Goal: Information Seeking & Learning: Learn about a topic

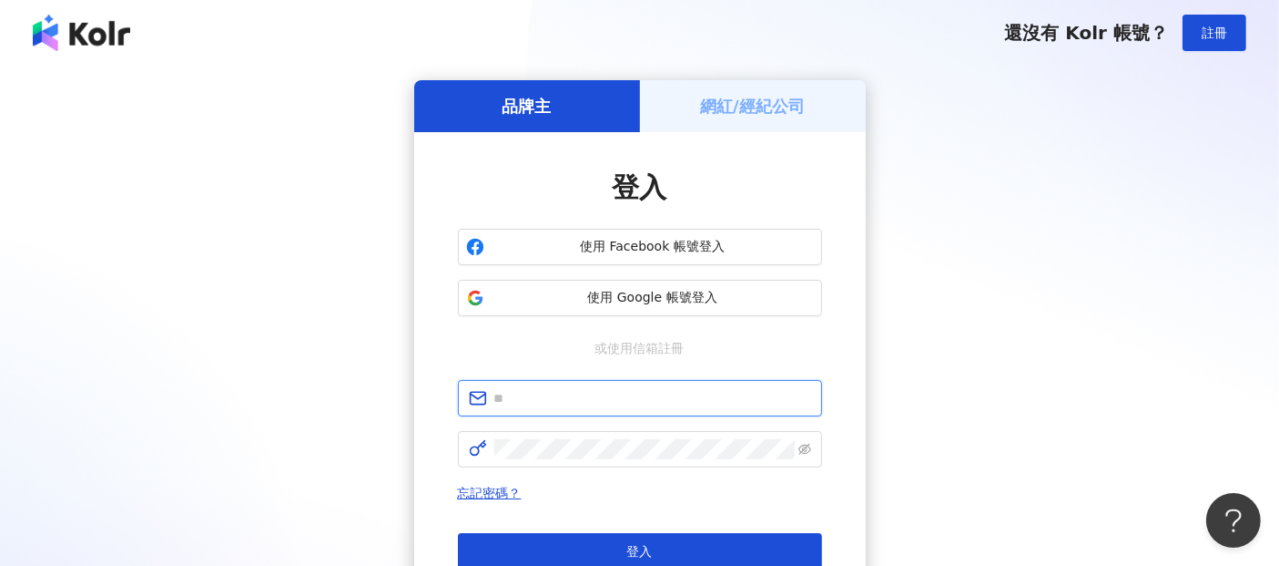
click at [515, 407] on input "text" at bounding box center [652, 398] width 317 height 20
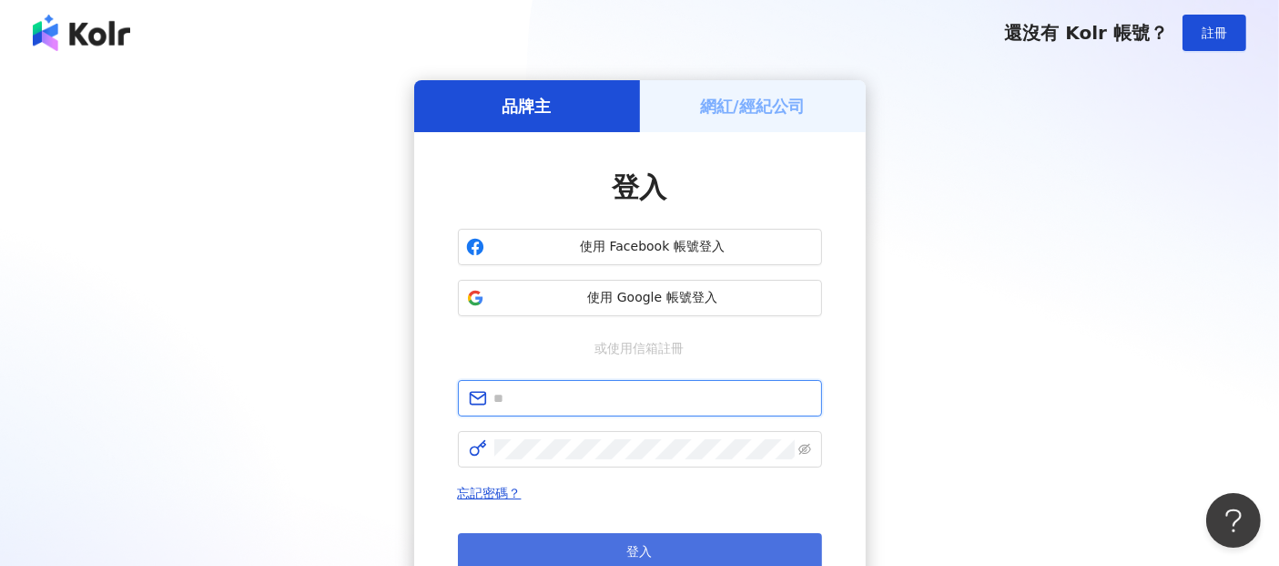
paste input "**********"
type input "**********"
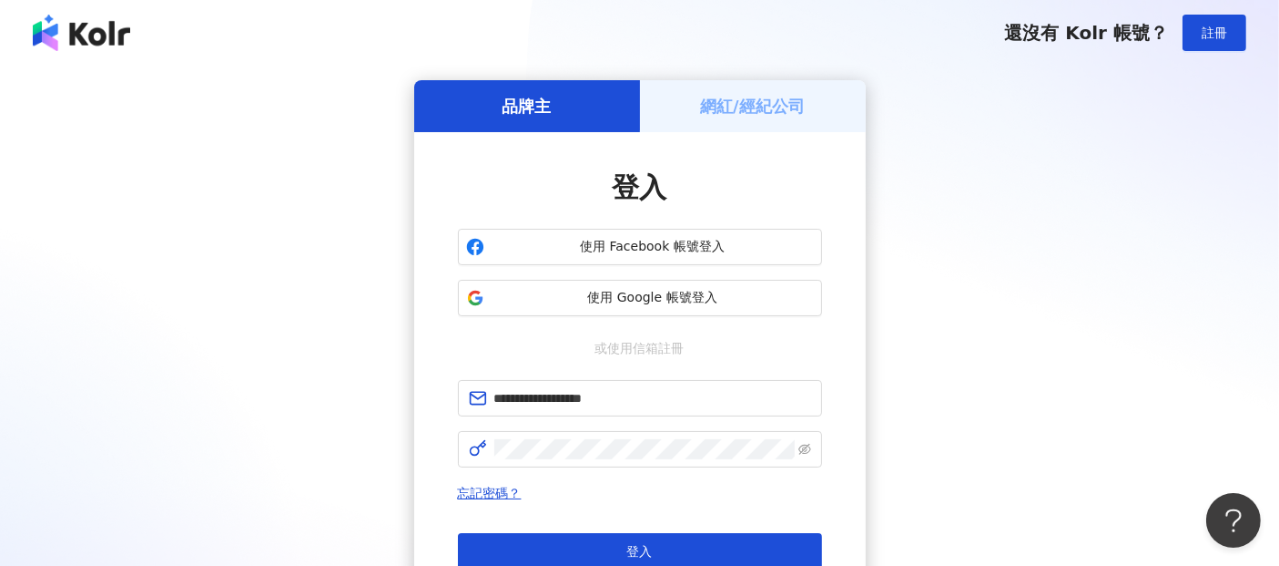
click at [635, 544] on span "登入" at bounding box center [639, 551] width 25 height 15
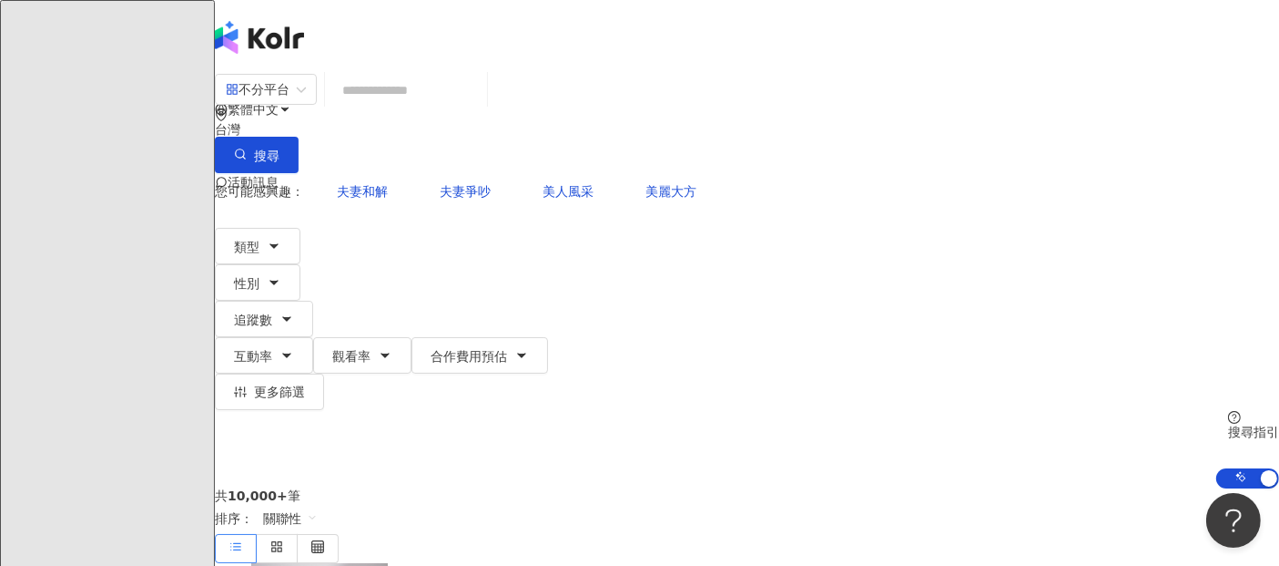
click at [1268, 222] on div "不分平台 台灣 搜尋 您可能感興趣： 夫妻和解 夫妻爭吵 美人風采 美麗大方 類型 性別 追蹤數 互動率 觀看率 合作費用預估 更多篩選 搜尋指引 AI 開啟…" at bounding box center [747, 280] width 1065 height 415
click at [428, 104] on input "search" at bounding box center [406, 90] width 148 height 35
paste input "**********"
type input "**********"
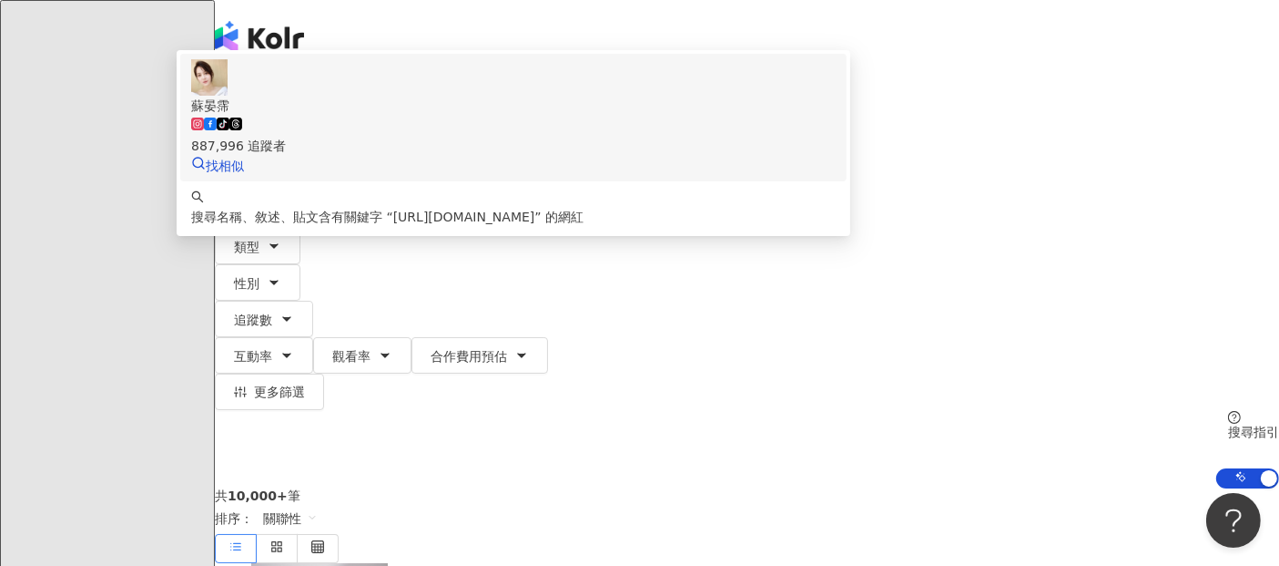
click at [489, 116] on span "蘇晏霈" at bounding box center [513, 106] width 645 height 20
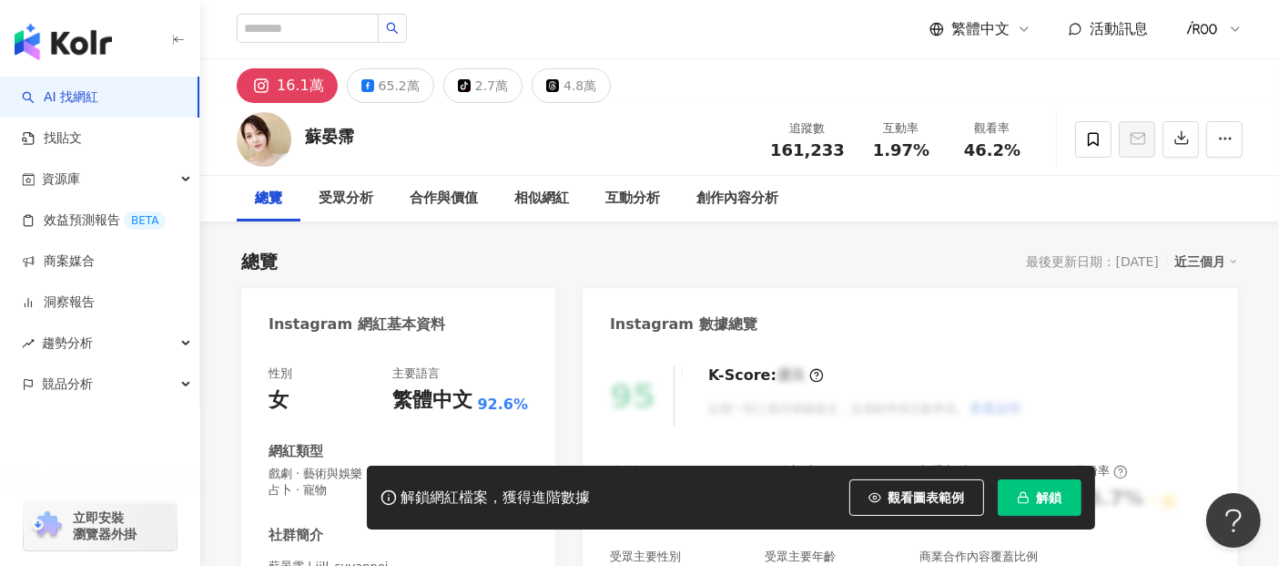
click at [1040, 516] on div "解鎖網紅檔案，獲得進階數據 觀看圖表範例 點擊後模糊區塊會顯示範例資料，僅提供預覽非真實數據 解鎖" at bounding box center [731, 497] width 729 height 64
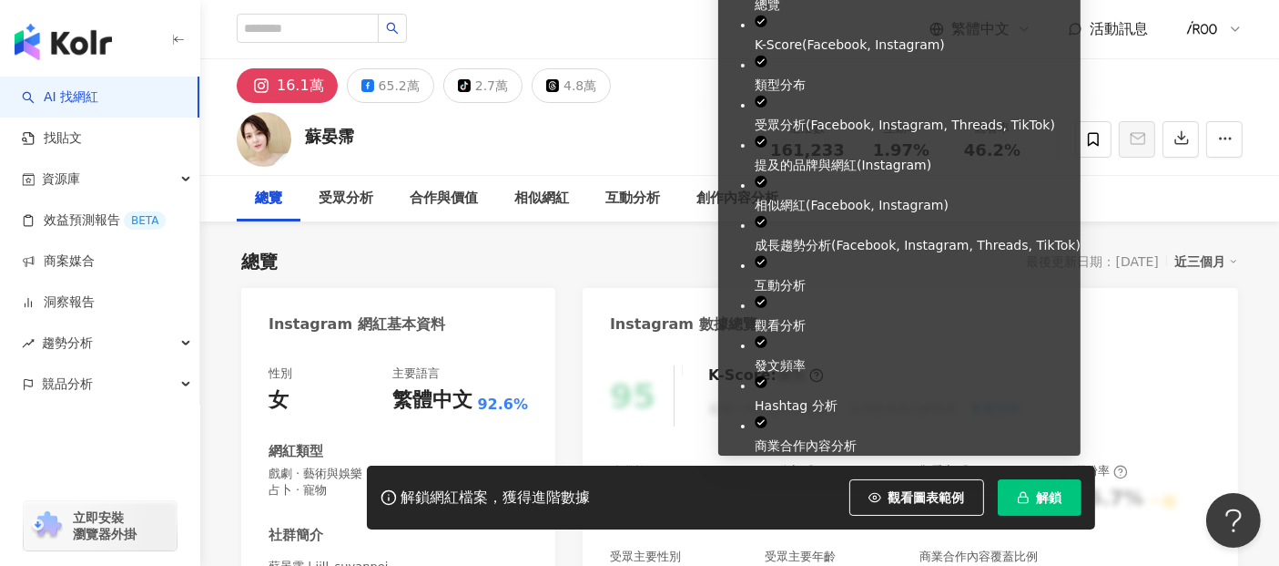
click at [1062, 496] on span "解鎖" at bounding box center [1049, 497] width 25 height 15
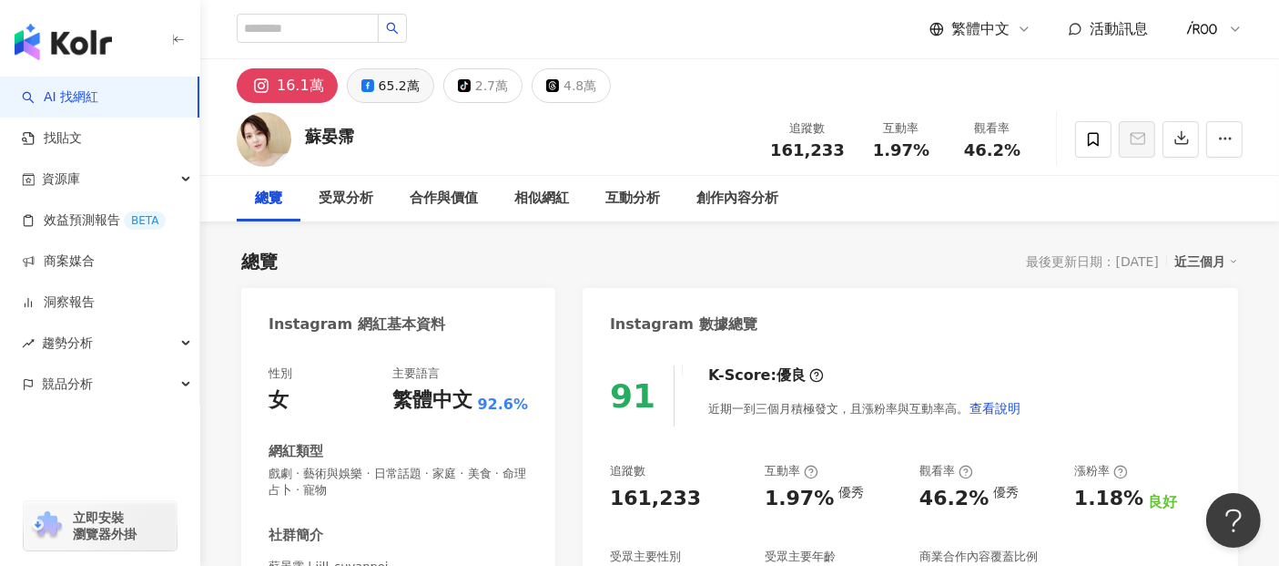
click at [389, 91] on div "65.2萬" at bounding box center [399, 85] width 41 height 25
click at [392, 83] on div "65.2萬" at bounding box center [399, 85] width 41 height 25
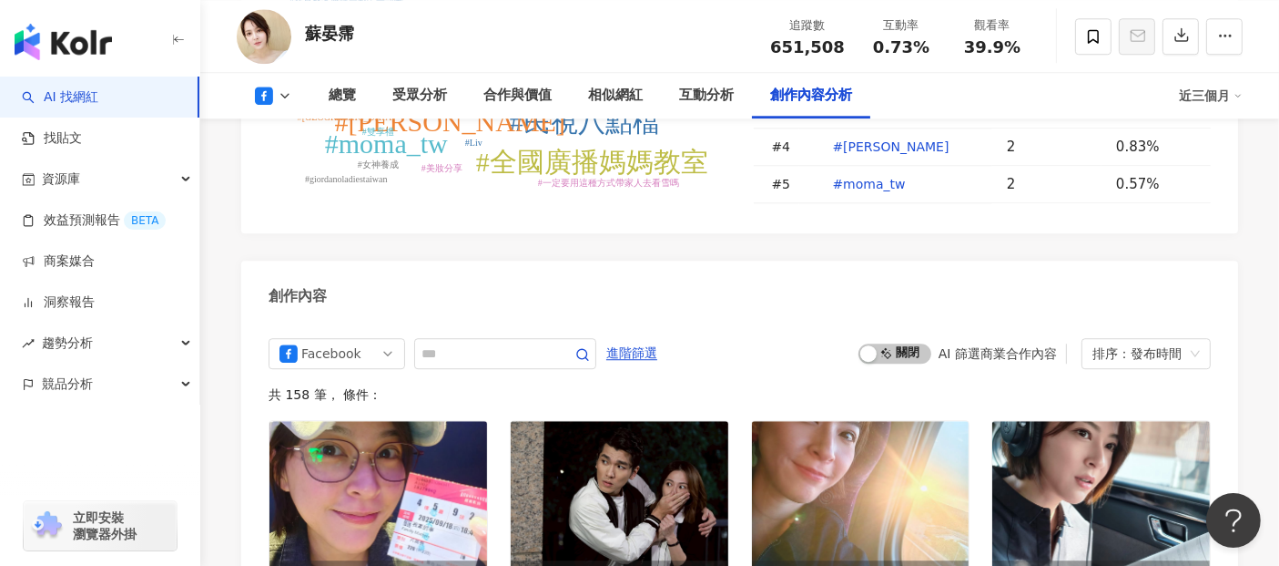
scroll to position [4782, 0]
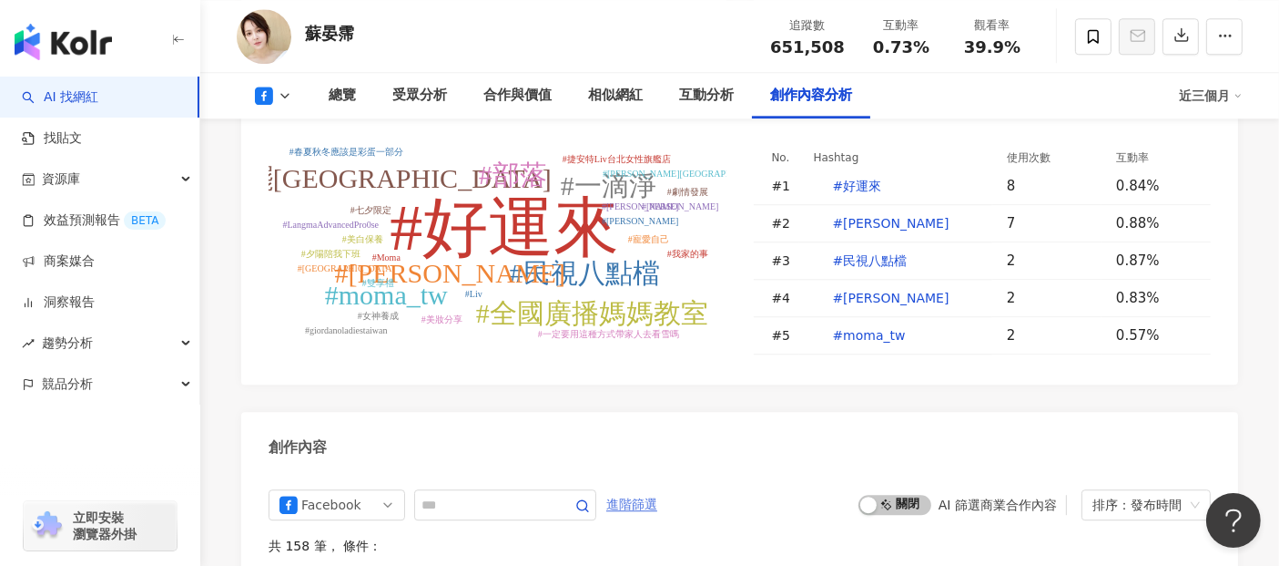
click at [657, 490] on span "進階篩選" at bounding box center [631, 504] width 51 height 29
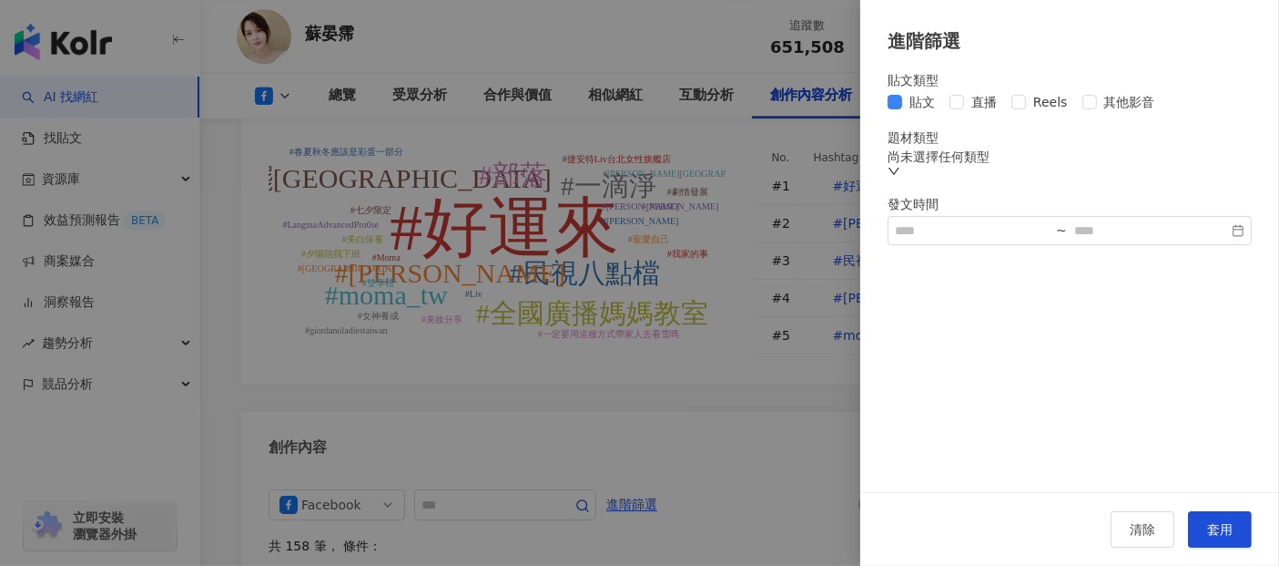
drag, startPoint x: 1207, startPoint y: 536, endPoint x: 1069, endPoint y: 448, distance: 164.2
click at [1208, 535] on span "套用" at bounding box center [1219, 529] width 25 height 15
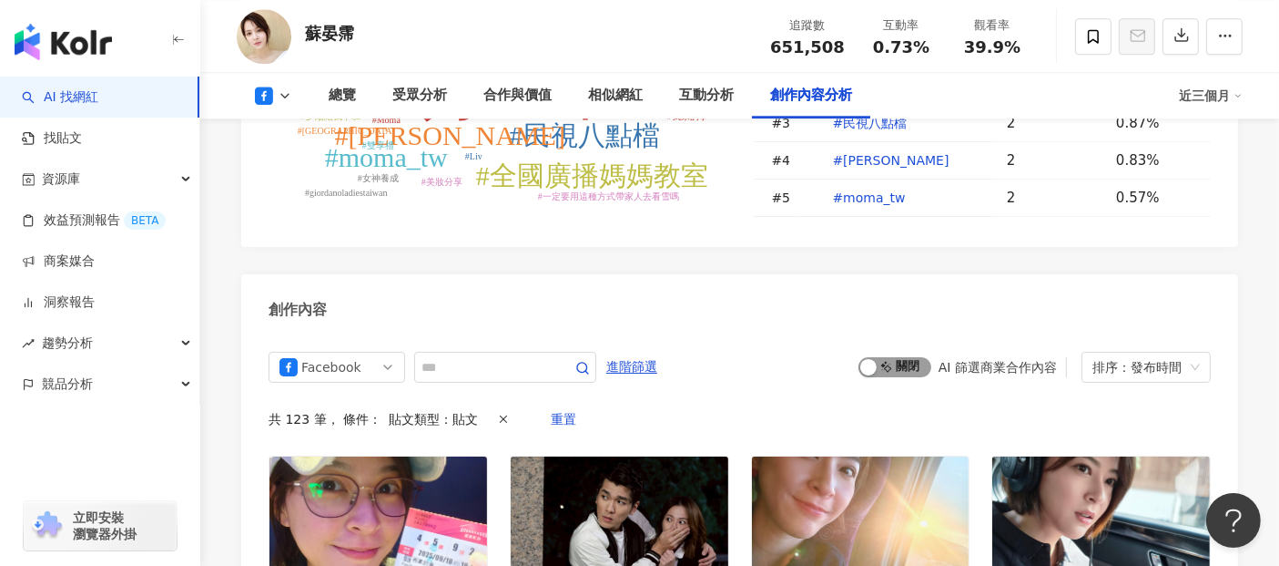
click at [902, 357] on span "啟動 關閉" at bounding box center [895, 367] width 73 height 20
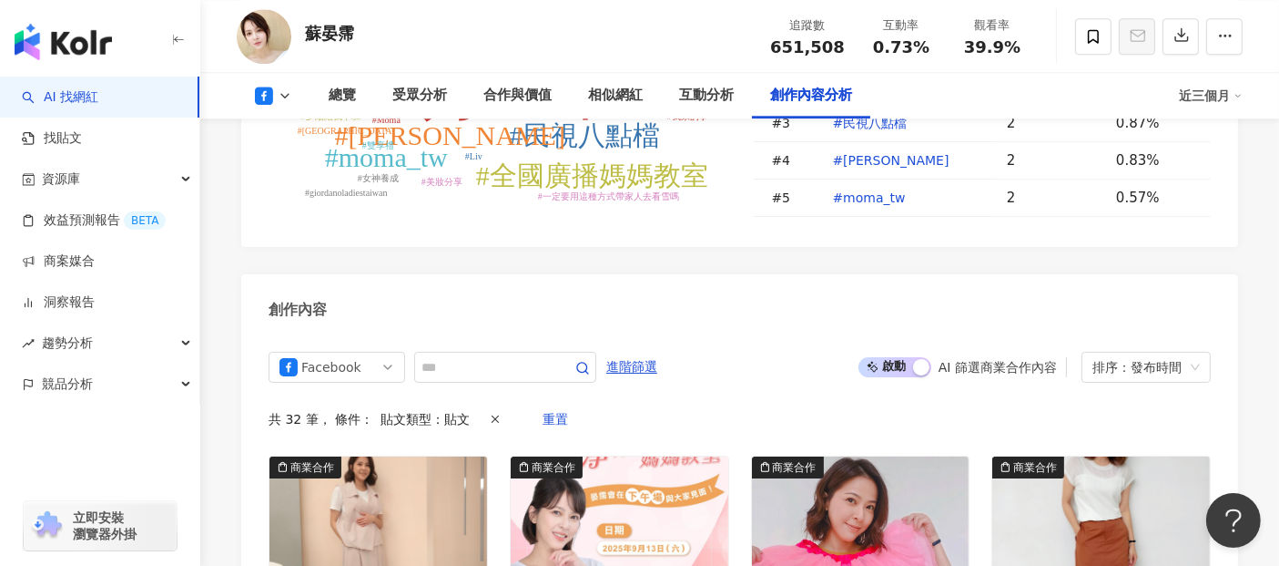
click at [894, 357] on span "啟動 關閉" at bounding box center [895, 367] width 73 height 20
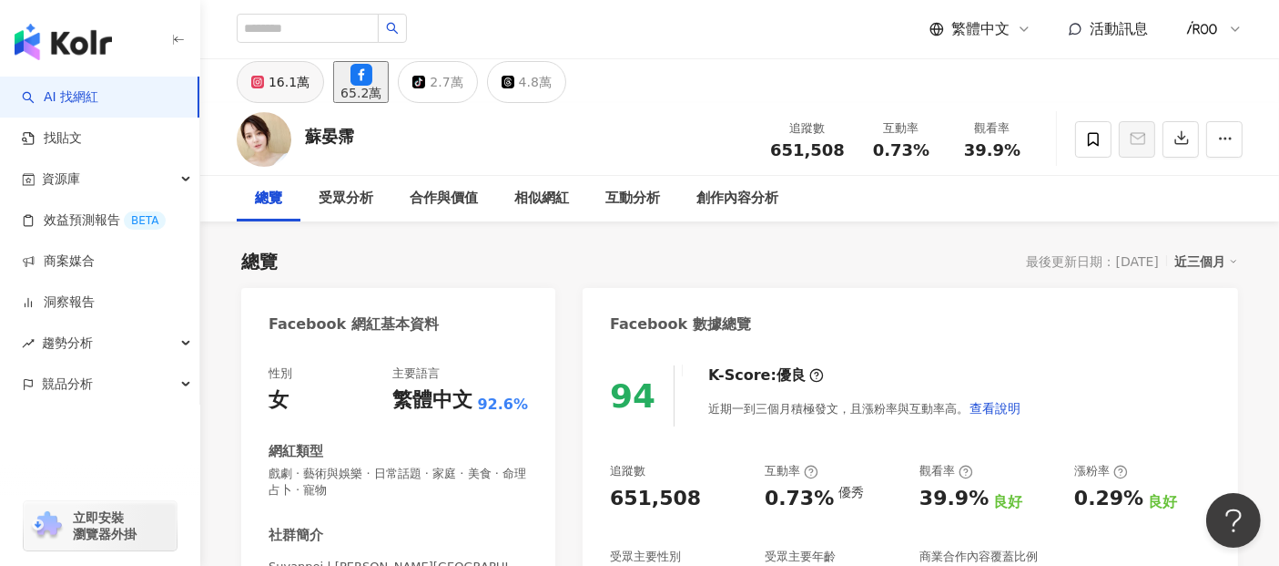
click at [283, 95] on div "16.1萬" at bounding box center [289, 81] width 41 height 25
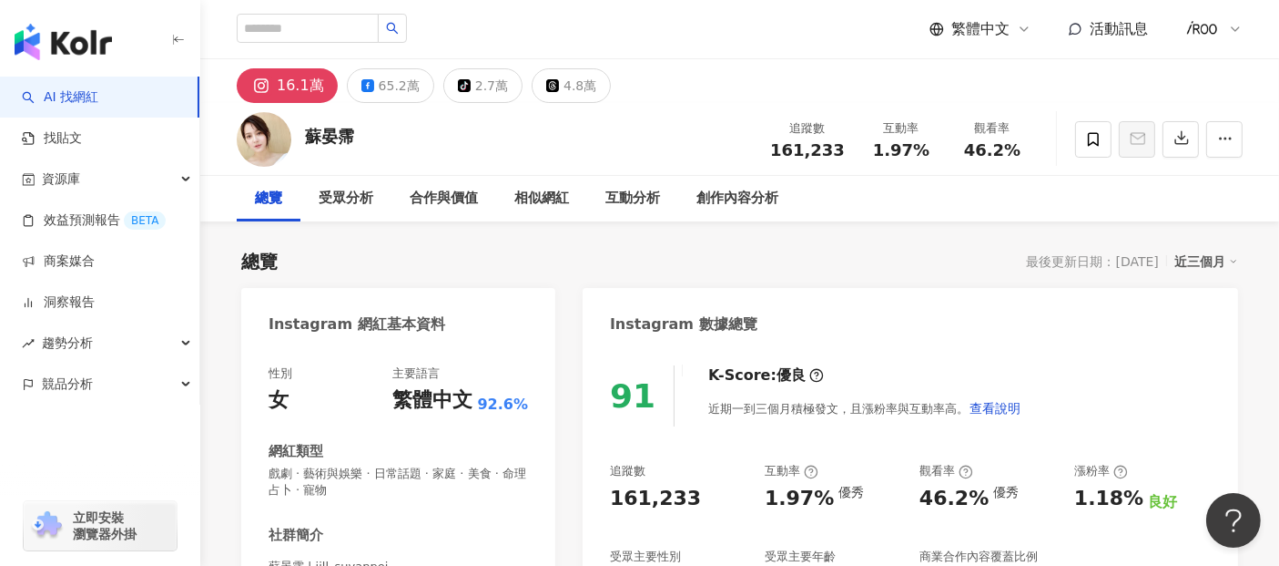
click at [271, 82] on icon at bounding box center [261, 86] width 22 height 22
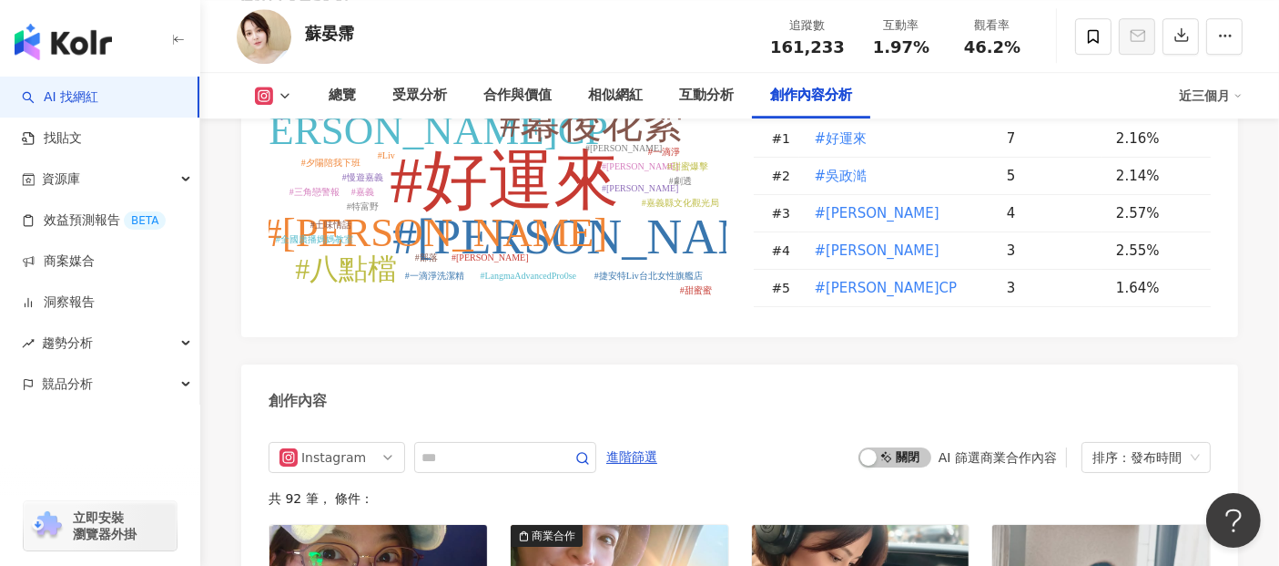
scroll to position [5558, 0]
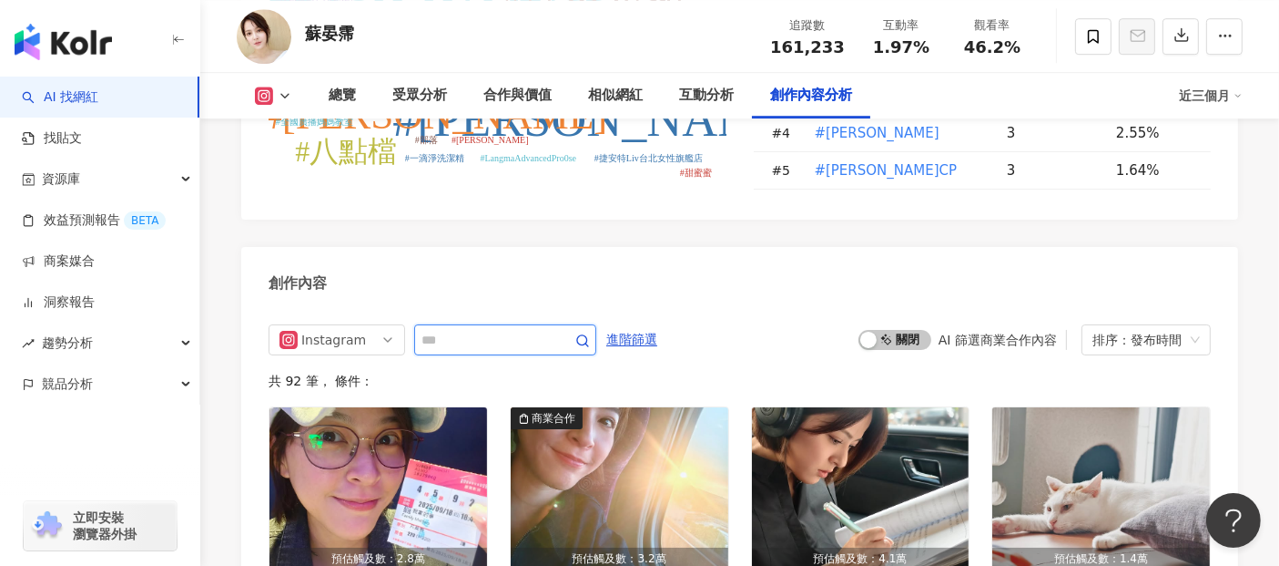
click at [588, 343] on line "button" at bounding box center [587, 344] width 3 height 3
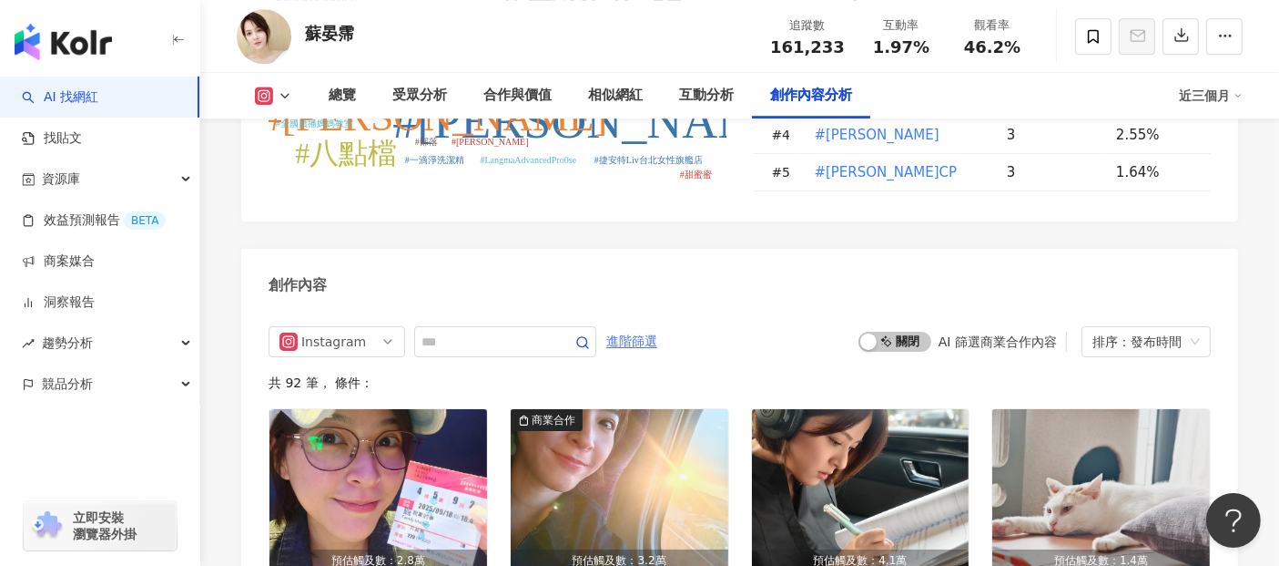
click at [657, 327] on span "進階篩選" at bounding box center [631, 341] width 51 height 29
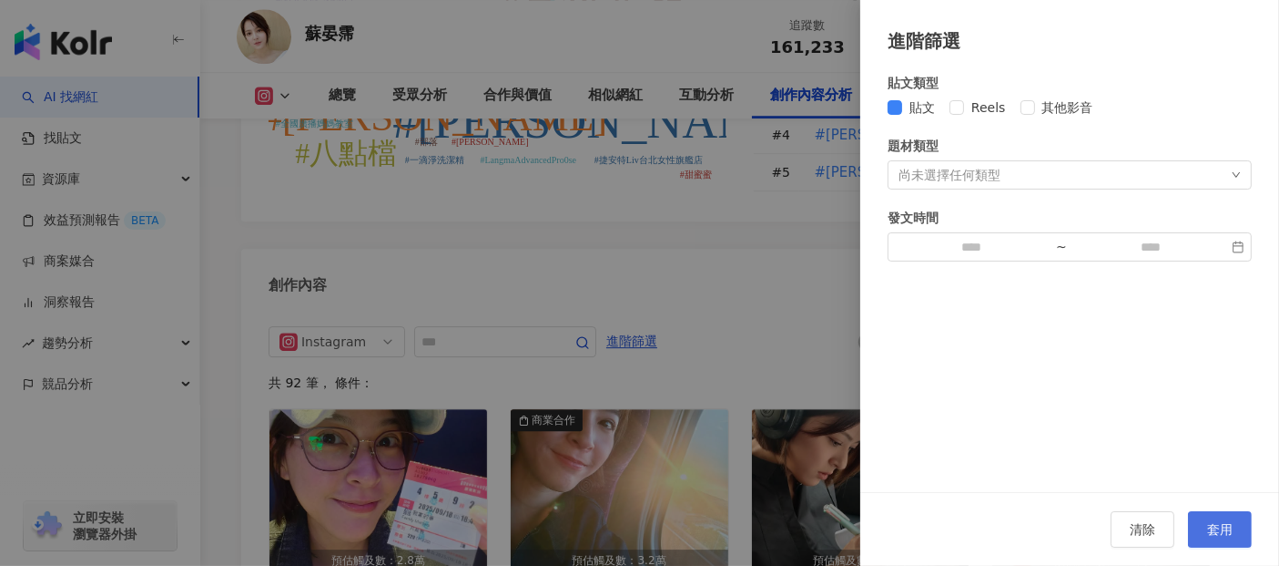
click at [1225, 544] on button "套用" at bounding box center [1220, 529] width 64 height 36
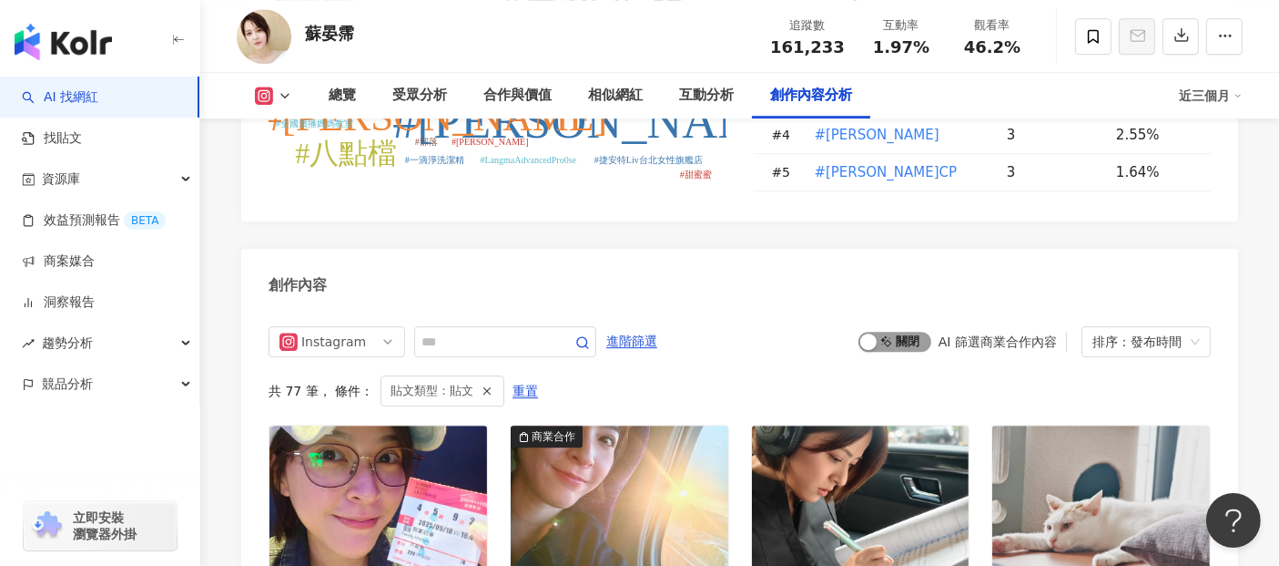
click at [910, 331] on span "啟動 關閉" at bounding box center [895, 341] width 73 height 20
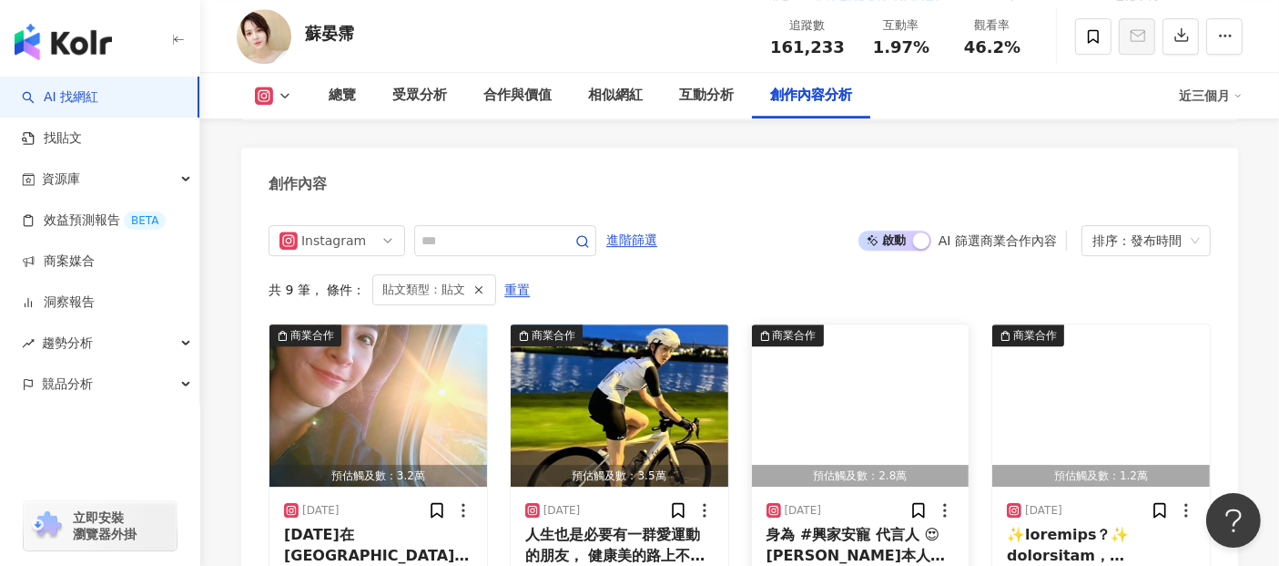
scroll to position [5758, 0]
